Goal: Information Seeking & Learning: Compare options

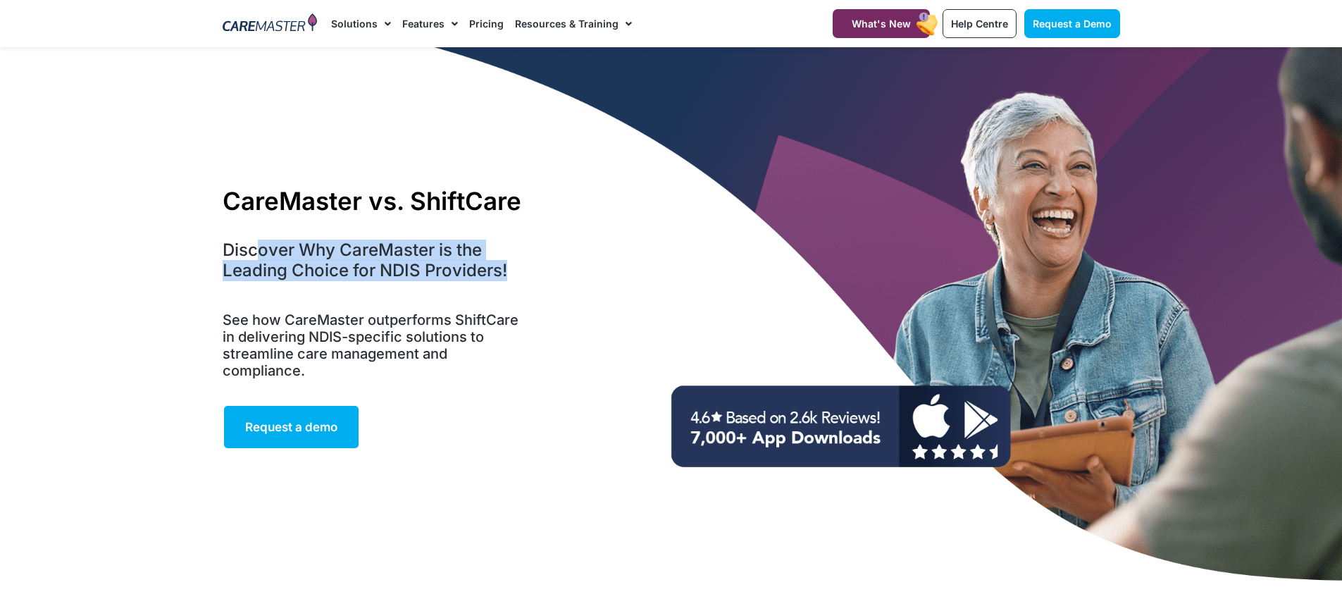
drag, startPoint x: 270, startPoint y: 230, endPoint x: 449, endPoint y: 268, distance: 182.3
click at [449, 268] on h4 "Discover Why CareMaster is the Leading Choice for NDIS Providers!" at bounding box center [375, 260] width 305 height 41
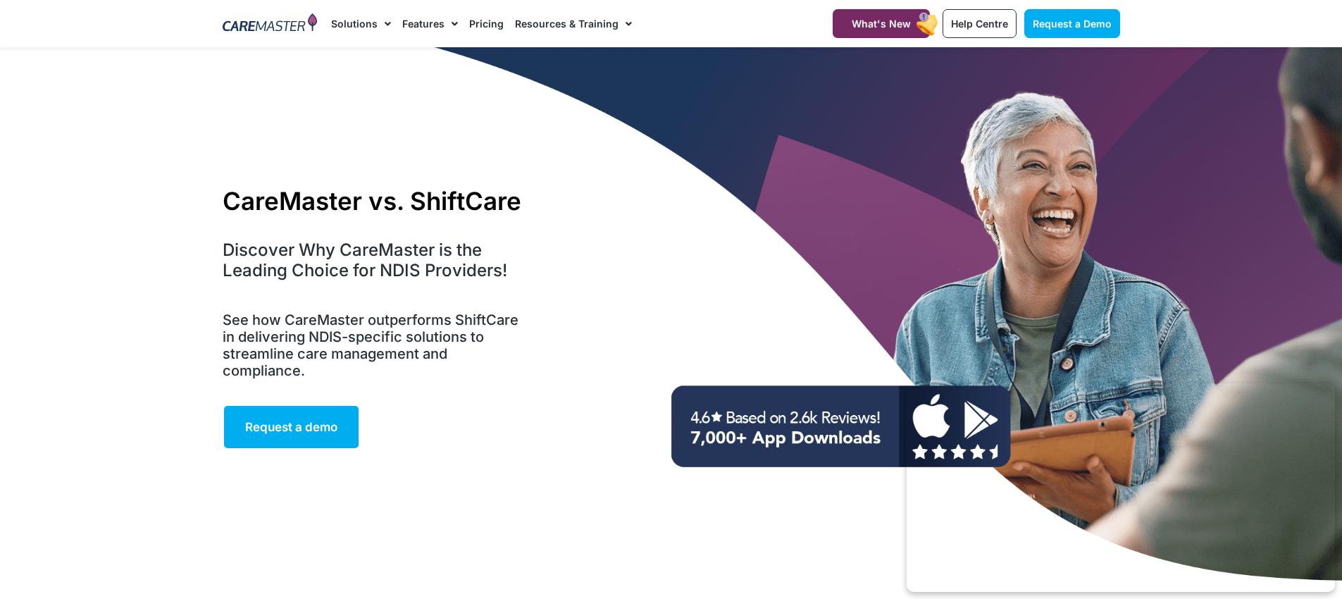
click at [441, 301] on div "CareMaster vs. ShiftCare Discover Why CareMaster is the Leading Choice for NDIS…" at bounding box center [375, 318] width 319 height 278
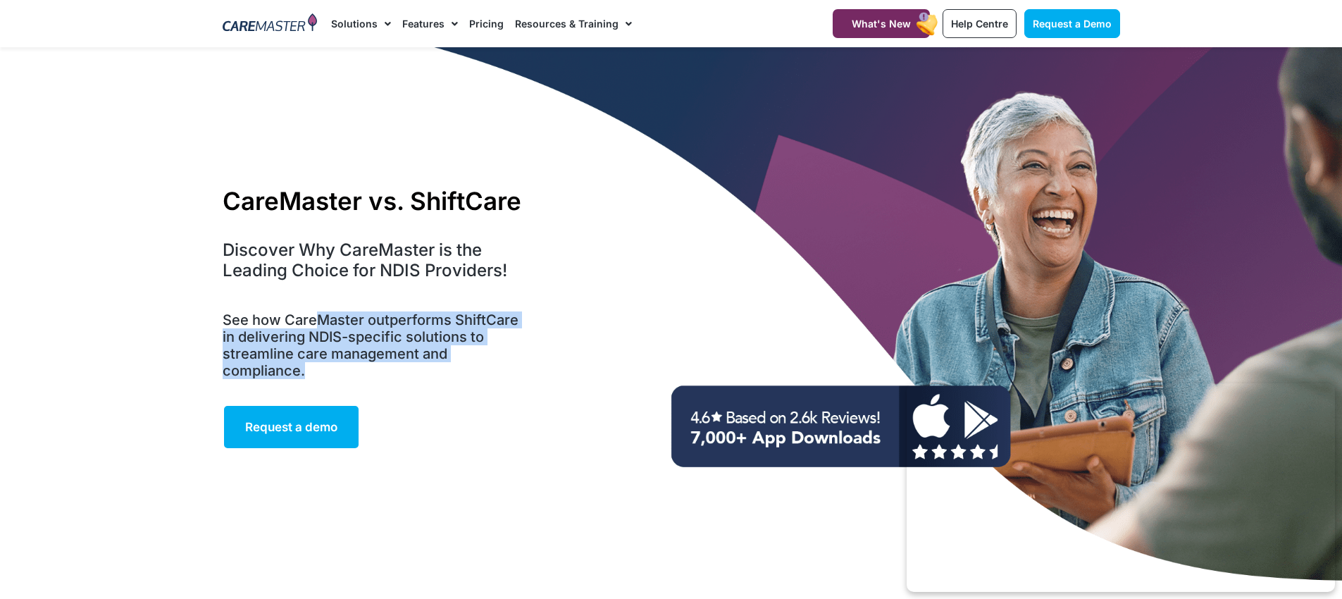
drag, startPoint x: 346, startPoint y: 332, endPoint x: 515, endPoint y: 423, distance: 191.9
click at [496, 390] on div "See how CareMaster outperforms ShiftCare in delivering NDIS-specific solutions …" at bounding box center [375, 348] width 305 height 85
drag, startPoint x: 527, startPoint y: 430, endPoint x: 538, endPoint y: 444, distance: 18.0
click at [527, 430] on div "CareMaster vs. ShiftCare Discover Why CareMaster is the Leading Choice for NDIS…" at bounding box center [375, 318] width 319 height 278
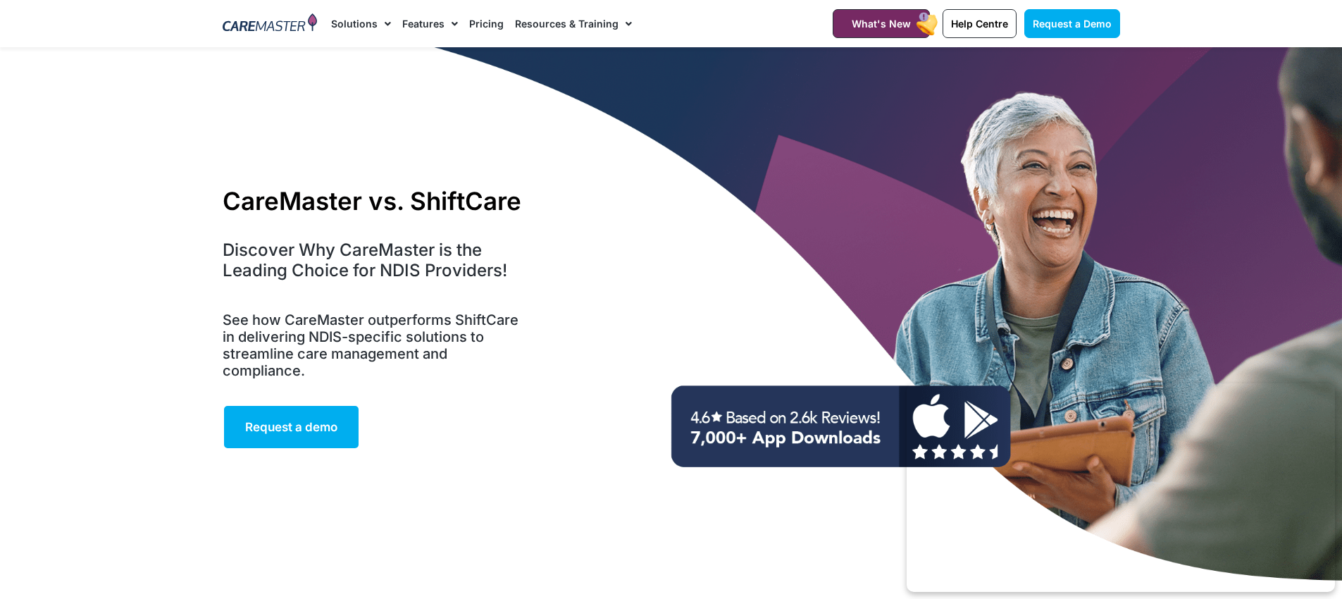
click at [488, 19] on link "Pricing" at bounding box center [486, 23] width 35 height 47
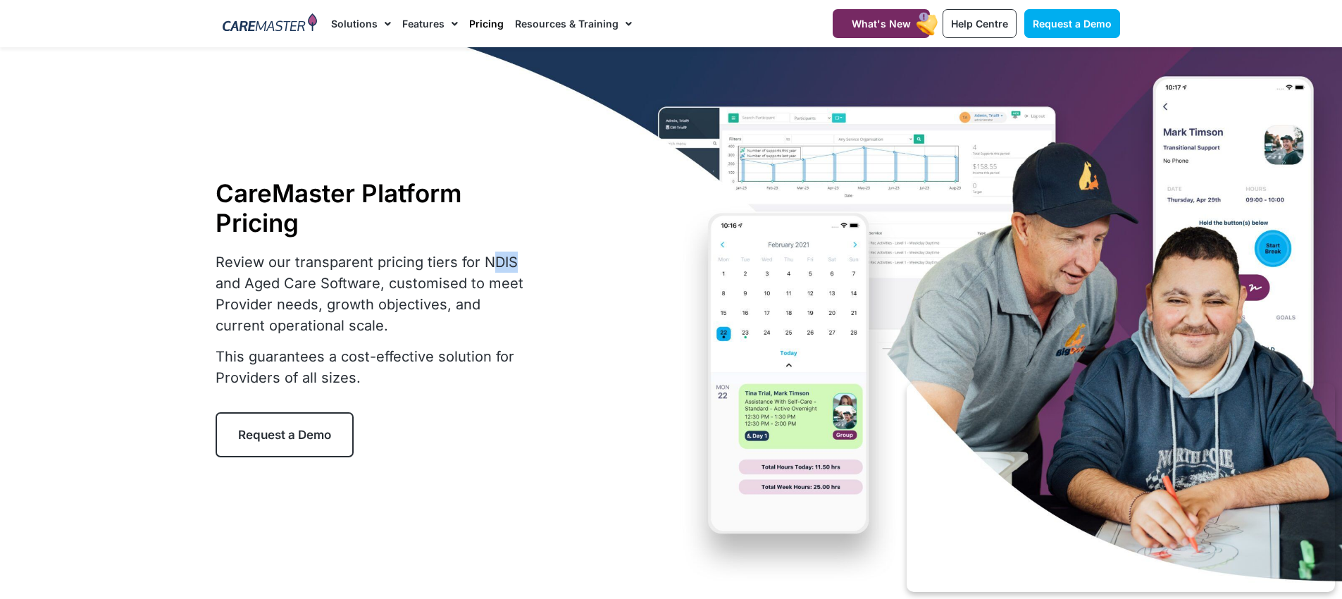
drag, startPoint x: 485, startPoint y: 257, endPoint x: 515, endPoint y: 261, distance: 30.6
click at [515, 261] on p "Review our transparent pricing tiers for NDIS and Aged Care Software, customise…" at bounding box center [374, 293] width 317 height 85
drag, startPoint x: 303, startPoint y: 276, endPoint x: 339, endPoint y: 280, distance: 36.2
click at [337, 279] on p "Review our transparent pricing tiers for NDIS and Aged Care Software, customise…" at bounding box center [374, 293] width 317 height 85
